Goal: Task Accomplishment & Management: Manage account settings

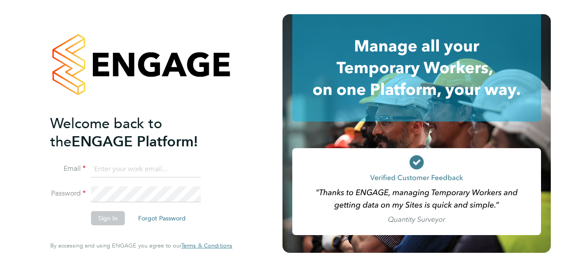
click at [137, 170] on input at bounding box center [146, 170] width 110 height 16
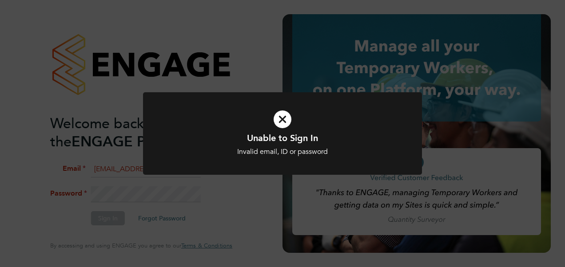
click at [157, 192] on div "Unable to Sign In Invalid email, ID or password Cancel Okay" at bounding box center [282, 133] width 565 height 267
click at [148, 197] on div "Unable to Sign In Invalid email, ID or password Cancel Okay" at bounding box center [282, 133] width 565 height 267
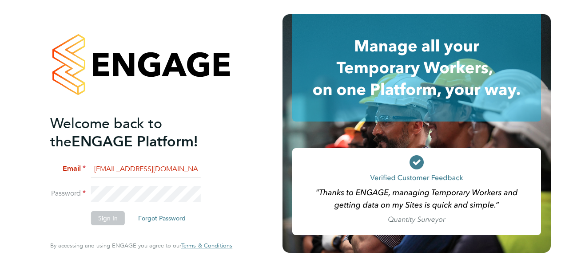
drag, startPoint x: 170, startPoint y: 168, endPoint x: -2, endPoint y: 144, distance: 173.1
click at [0, 144] on html "Welcome back to the ENGAGE Platform! Email [EMAIL_ADDRESS][DOMAIN_NAME] Passwor…" at bounding box center [282, 133] width 565 height 267
type input "[EMAIL_ADDRESS][PERSON_NAME][PERSON_NAME][DOMAIN_NAME]"
click at [105, 216] on button "Sign In" at bounding box center [108, 219] width 34 height 14
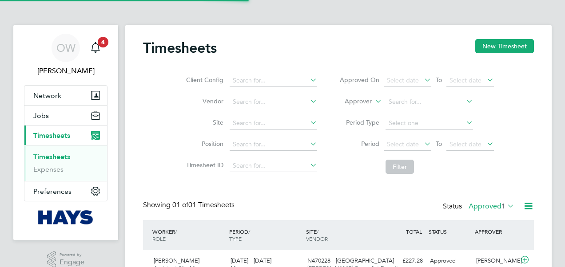
scroll to position [22, 77]
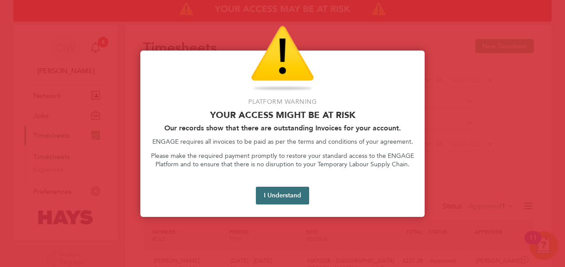
click at [279, 190] on button "I Understand" at bounding box center [282, 196] width 53 height 18
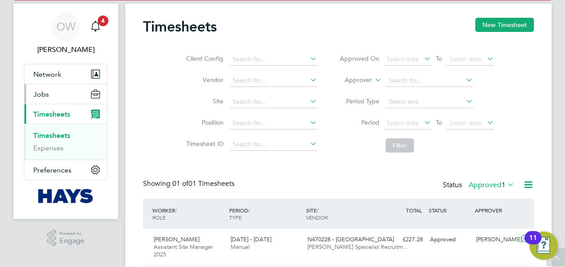
scroll to position [7, 0]
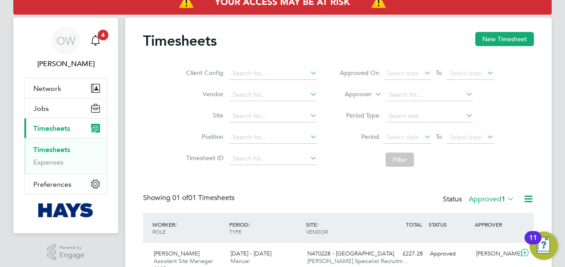
click at [56, 149] on link "Timesheets" at bounding box center [51, 150] width 37 height 8
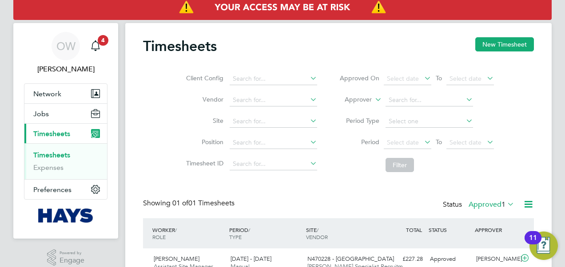
scroll to position [0, 0]
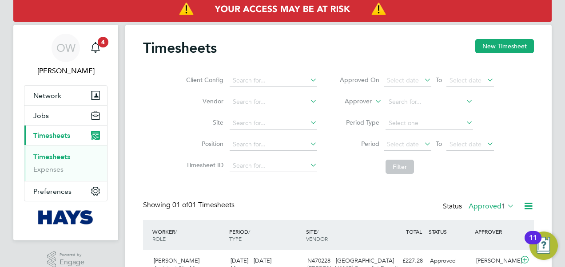
click at [58, 156] on link "Timesheets" at bounding box center [51, 157] width 37 height 8
click at [275, 77] on input at bounding box center [274, 81] width 88 height 12
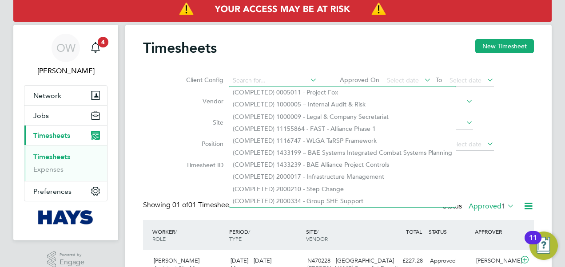
click at [329, 66] on div "Client Config Vendor Site Position Timesheet ID Approved On Select date To Sele…" at bounding box center [338, 122] width 391 height 113
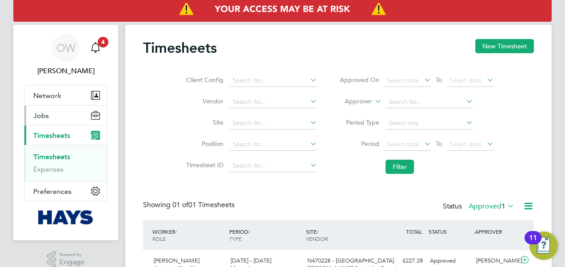
click at [55, 119] on button "Jobs" at bounding box center [65, 116] width 83 height 20
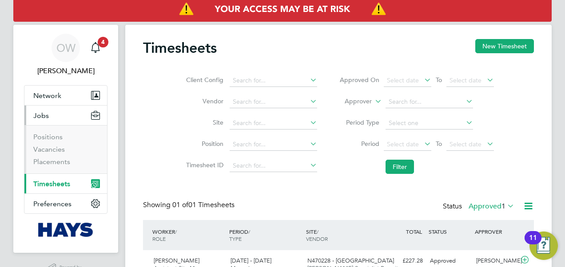
click at [55, 132] on ul "Positions Vacancies Placements" at bounding box center [65, 149] width 83 height 48
click at [56, 138] on link "Positions" at bounding box center [47, 137] width 29 height 8
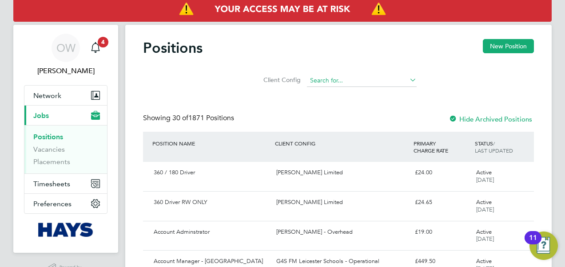
click at [370, 77] on input at bounding box center [362, 81] width 110 height 12
type input "a"
click at [51, 98] on span "Network" at bounding box center [47, 96] width 28 height 8
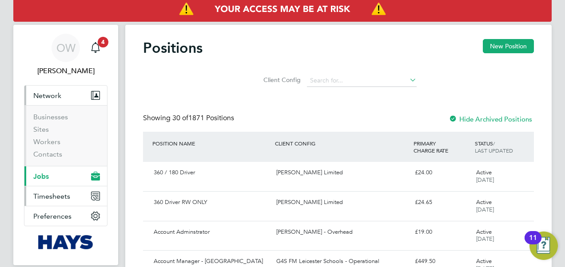
click at [41, 198] on span "Timesheets" at bounding box center [51, 196] width 37 height 8
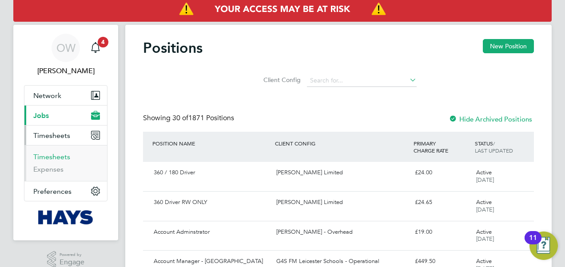
click at [56, 159] on link "Timesheets" at bounding box center [51, 157] width 37 height 8
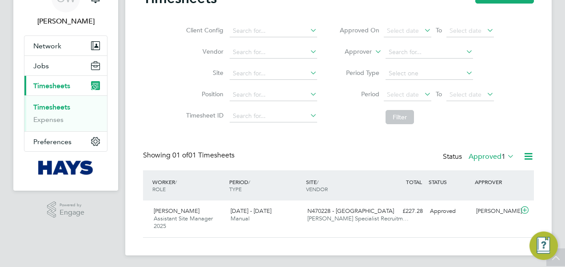
scroll to position [52, 0]
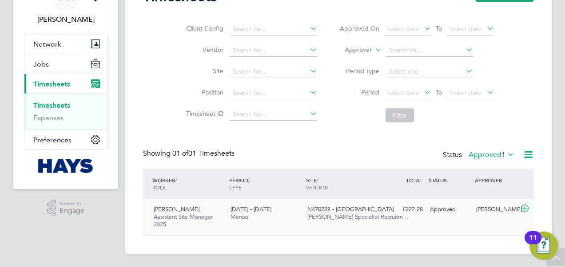
click at [177, 221] on div "Andrew Walsh Assistant Site Manager 2025 16 - 22 Aug 2025" at bounding box center [188, 218] width 77 height 30
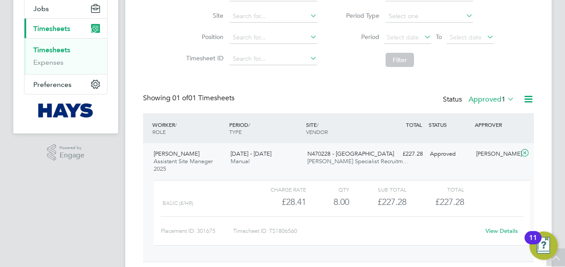
scroll to position [133, 0]
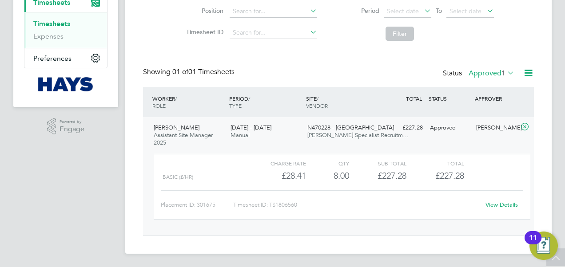
click at [502, 202] on link "View Details" at bounding box center [502, 205] width 32 height 8
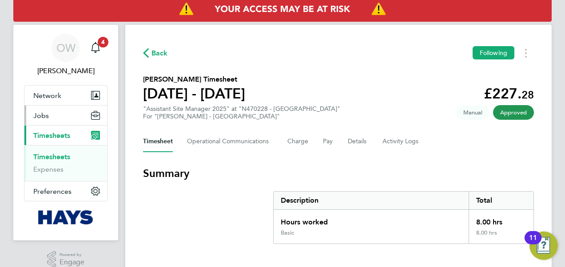
click at [60, 117] on button "Jobs" at bounding box center [65, 116] width 83 height 20
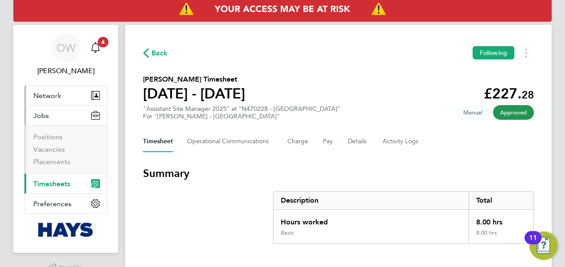
click at [59, 100] on button "Network" at bounding box center [65, 96] width 83 height 20
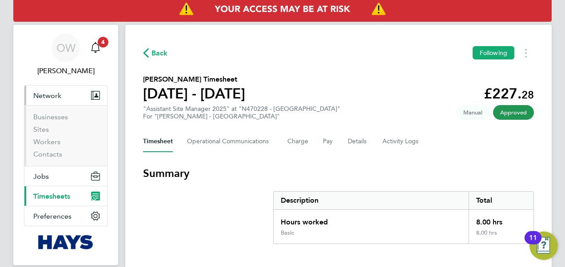
click at [44, 193] on span "Timesheets" at bounding box center [51, 196] width 37 height 8
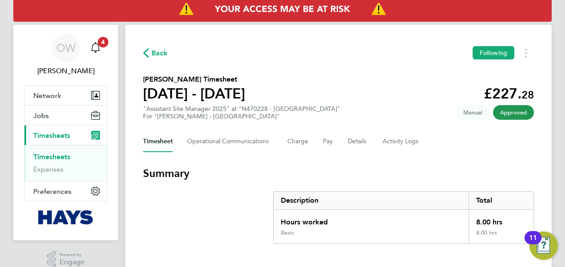
click at [38, 154] on link "Timesheets" at bounding box center [51, 157] width 37 height 8
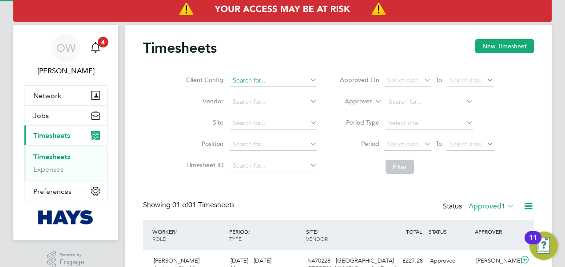
scroll to position [22, 77]
click at [496, 41] on button "New Timesheet" at bounding box center [504, 46] width 59 height 14
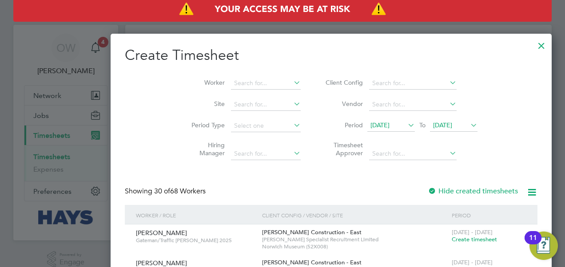
scroll to position [1758, 344]
click at [428, 190] on div at bounding box center [432, 192] width 9 height 9
click at [231, 87] on input at bounding box center [266, 83] width 70 height 12
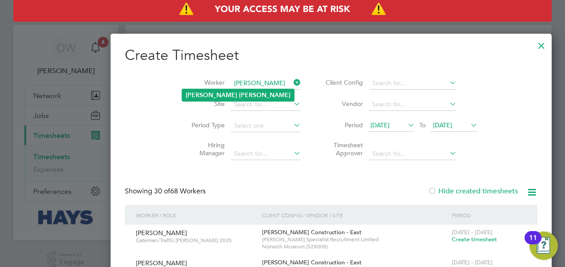
click at [210, 100] on li "Andrew Walsh" at bounding box center [238, 95] width 112 height 12
type input "Andrew Walsh"
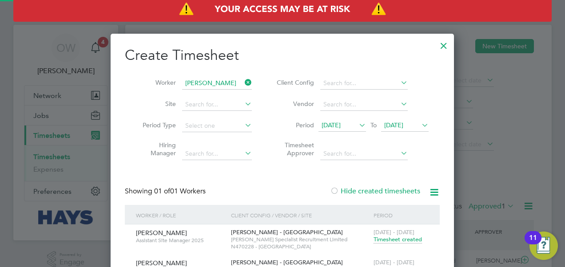
scroll to position [269, 344]
click at [420, 122] on icon at bounding box center [420, 125] width 0 height 12
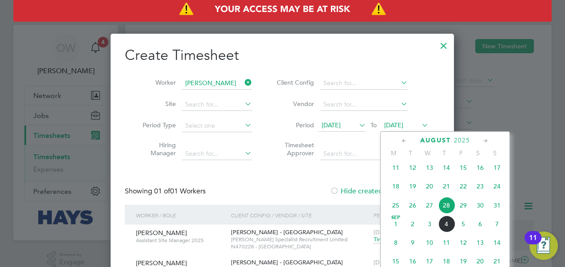
click at [465, 212] on span "29" at bounding box center [463, 205] width 17 height 17
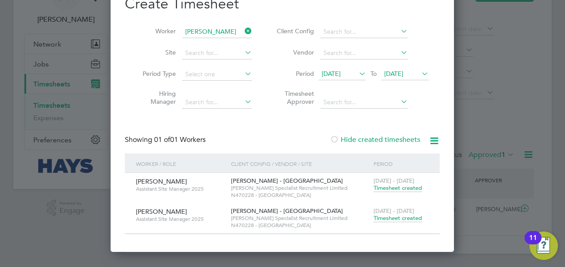
scroll to position [52, 0]
click at [390, 216] on span "Timesheet created" at bounding box center [398, 219] width 48 height 8
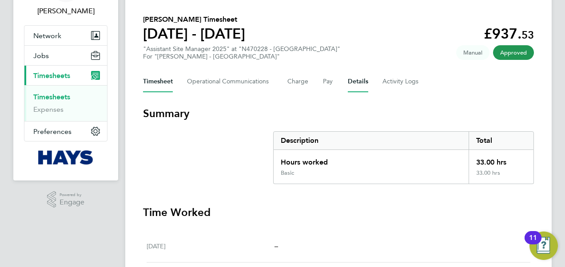
click at [355, 80] on button "Details" at bounding box center [358, 81] width 20 height 21
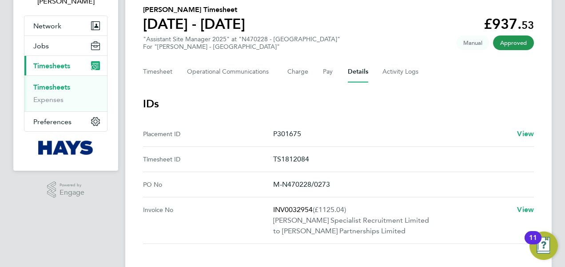
scroll to position [4, 0]
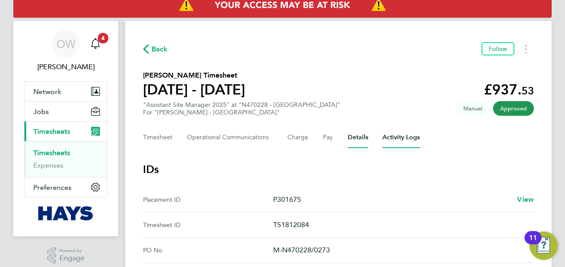
click at [389, 135] on Logs-tab "Activity Logs" at bounding box center [401, 137] width 37 height 21
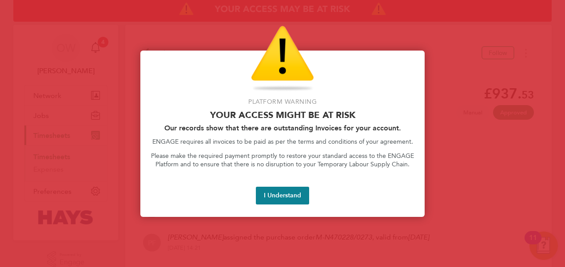
click at [273, 212] on div "Platform Warning Your access might be at risk Our records show that there are o…" at bounding box center [282, 134] width 284 height 167
click at [275, 200] on button "I Understand" at bounding box center [282, 196] width 53 height 18
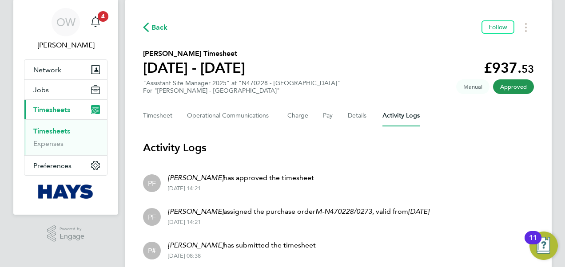
scroll to position [5, 0]
